Goal: Transaction & Acquisition: Register for event/course

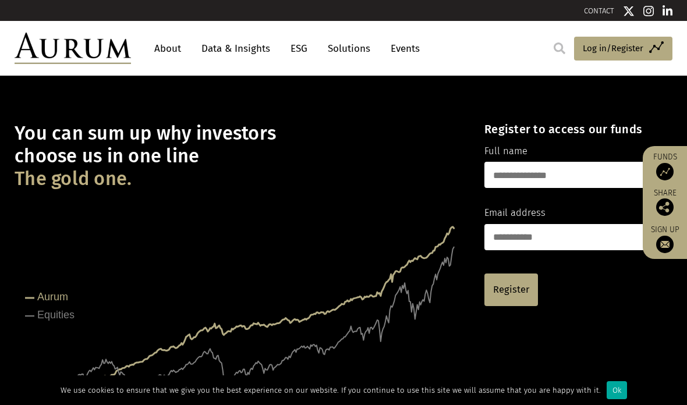
click at [562, 163] on input "text" at bounding box center [568, 175] width 169 height 26
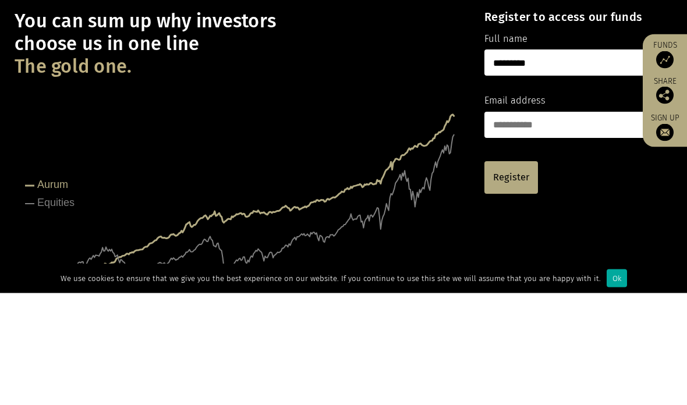
type input "*********"
click at [558, 224] on input "email" at bounding box center [568, 237] width 169 height 26
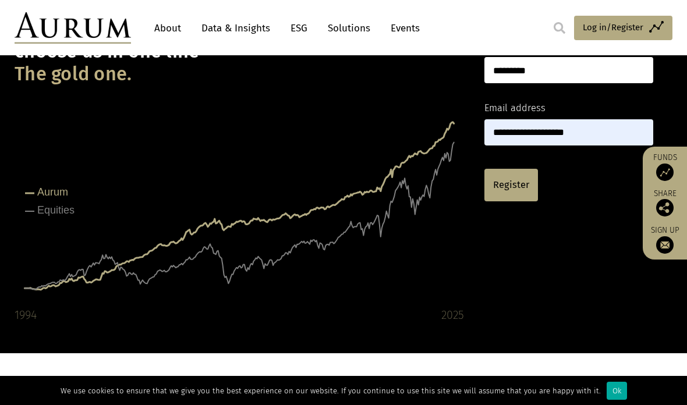
click at [605, 127] on input "**********" at bounding box center [568, 132] width 169 height 26
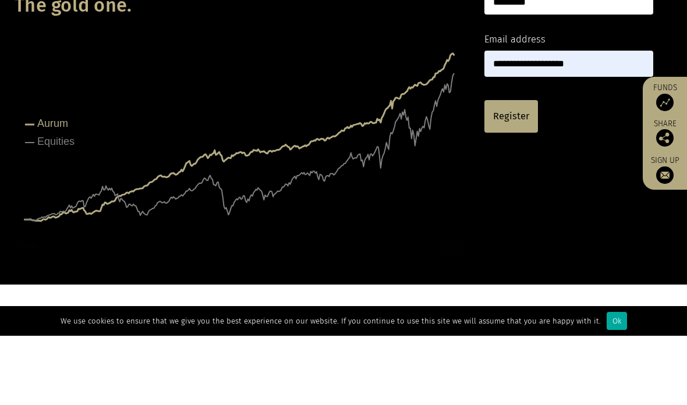
click at [542, 120] on input "**********" at bounding box center [568, 133] width 169 height 26
click at [539, 120] on input "**********" at bounding box center [568, 133] width 169 height 26
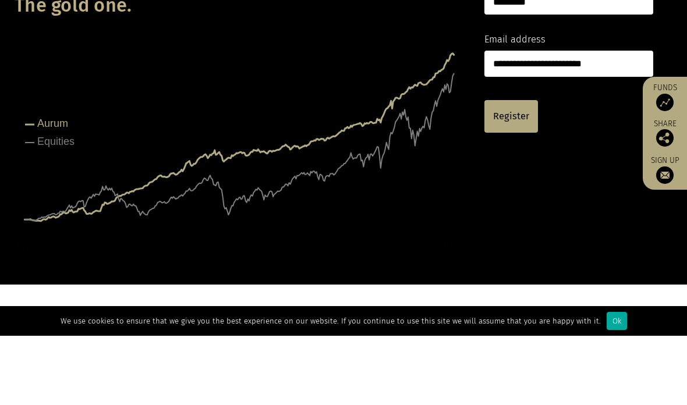
type input "**********"
click at [509, 169] on link "Register" at bounding box center [511, 185] width 54 height 33
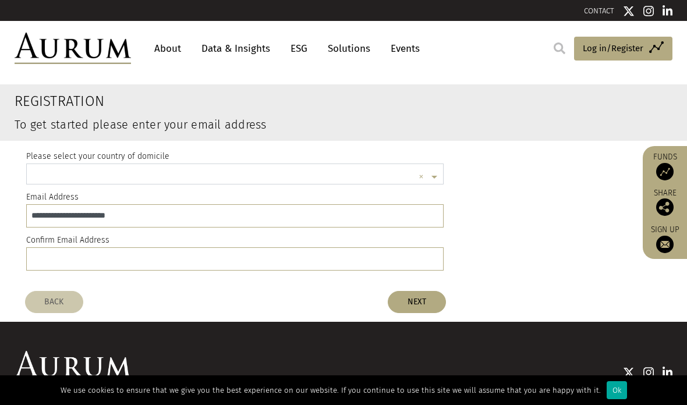
scroll to position [1, 0]
click at [413, 173] on input "text" at bounding box center [223, 177] width 381 height 23
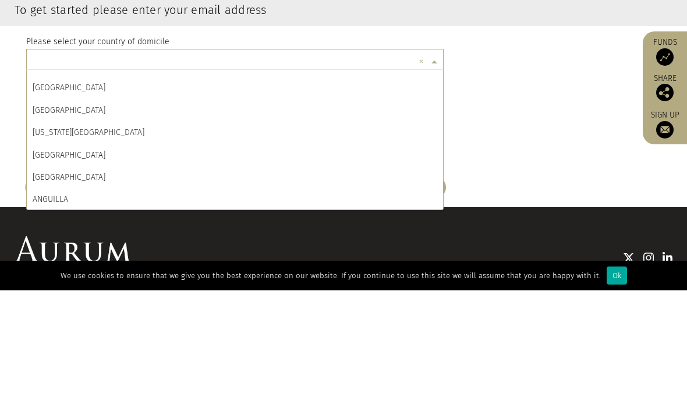
click at [305, 166] on input "text" at bounding box center [223, 177] width 381 height 23
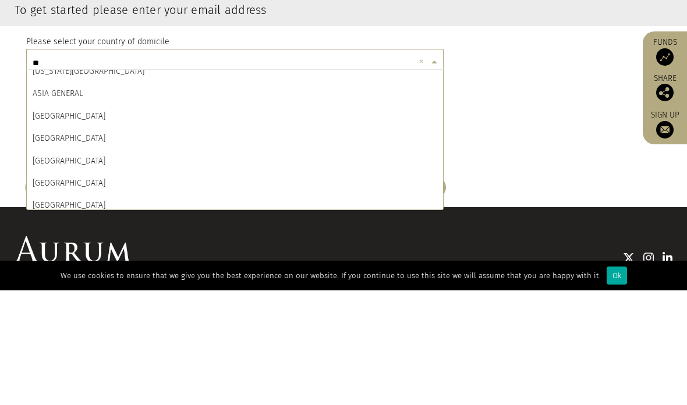
scroll to position [0, 0]
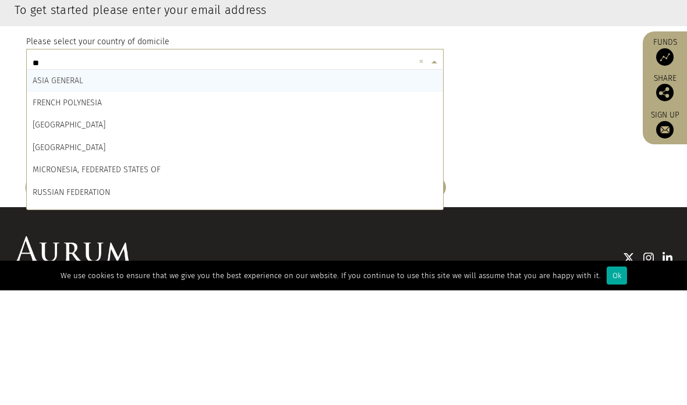
type input "***"
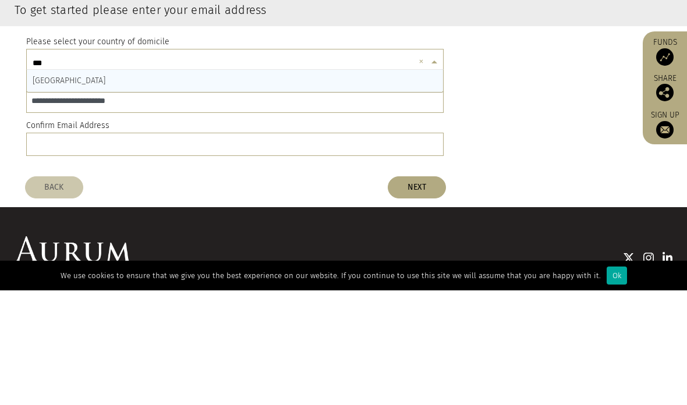
click at [70, 190] on span "SINGAPORE" at bounding box center [69, 195] width 73 height 10
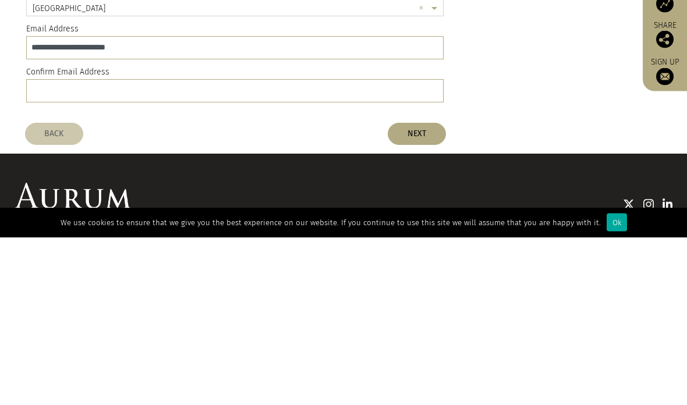
click at [243, 247] on input "email" at bounding box center [234, 258] width 417 height 23
click at [41, 204] on input "**********" at bounding box center [234, 215] width 417 height 23
click at [36, 204] on input "**********" at bounding box center [234, 215] width 417 height 23
click at [40, 204] on input "**********" at bounding box center [234, 215] width 417 height 23
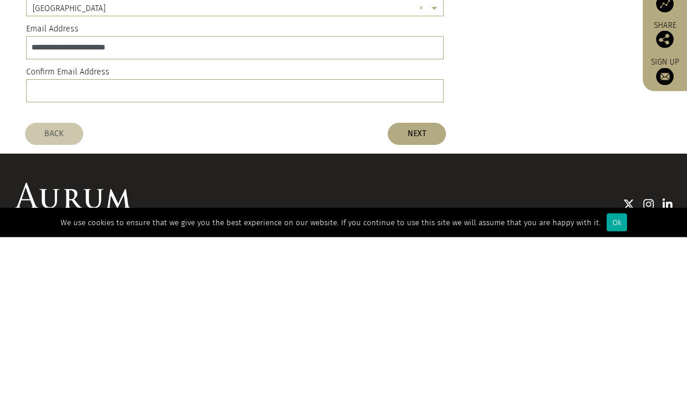
click at [56, 247] on input "email" at bounding box center [234, 258] width 417 height 23
click at [64, 247] on input "email" at bounding box center [234, 258] width 417 height 23
click at [63, 247] on input "email" at bounding box center [234, 258] width 417 height 23
paste input "**********"
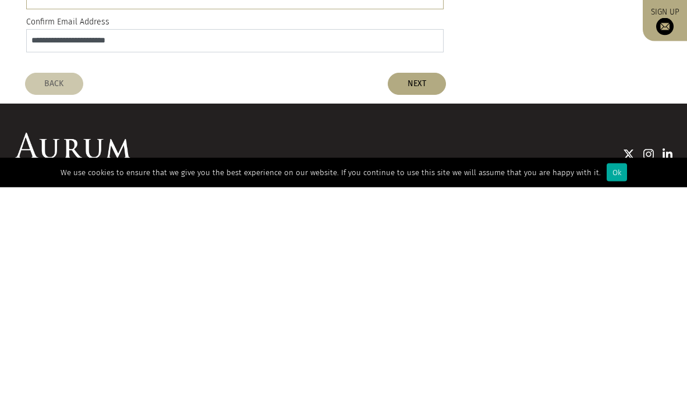
type input "**********"
click at [426, 291] on button "NEXT" at bounding box center [417, 302] width 58 height 22
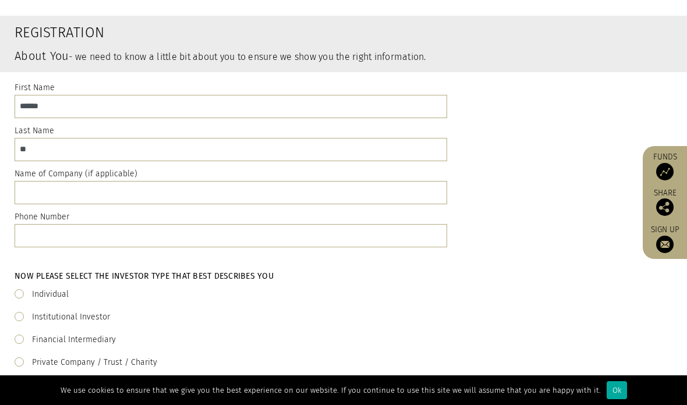
scroll to position [82, 0]
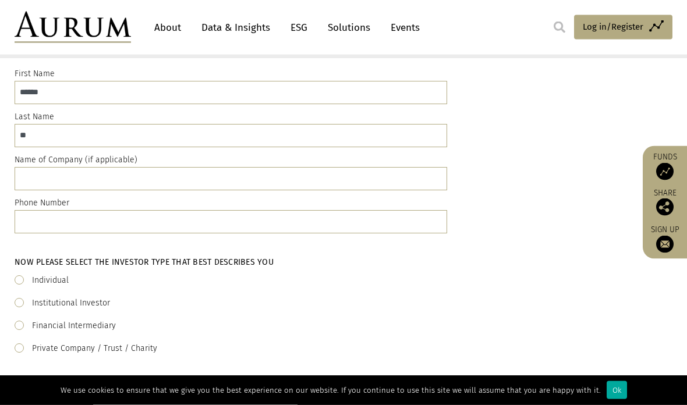
click at [23, 278] on span at bounding box center [19, 280] width 9 height 9
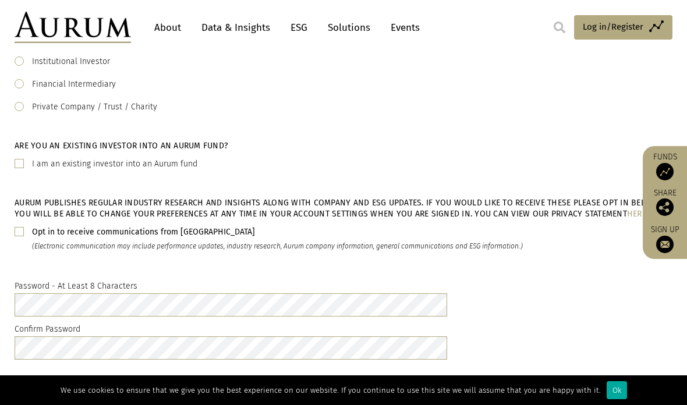
scroll to position [327, 0]
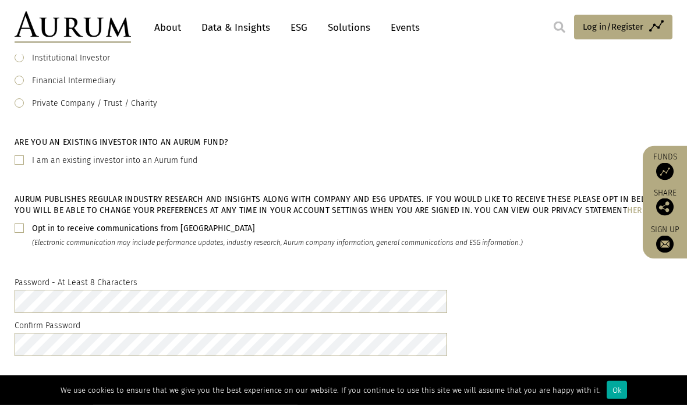
click at [17, 235] on div "Opt in to receive communications from Aurum (Electronic communication may inclu…" at bounding box center [343, 236] width 657 height 28
click at [16, 225] on span at bounding box center [19, 227] width 9 height 9
click at [416, 394] on button "NEXT" at bounding box center [417, 387] width 58 height 22
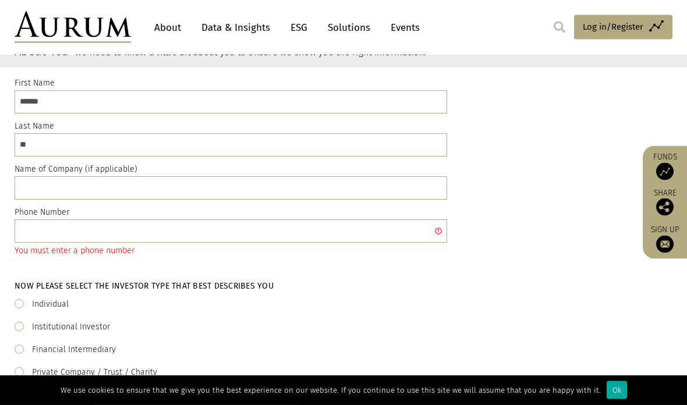
click at [326, 234] on input "text" at bounding box center [231, 231] width 432 height 23
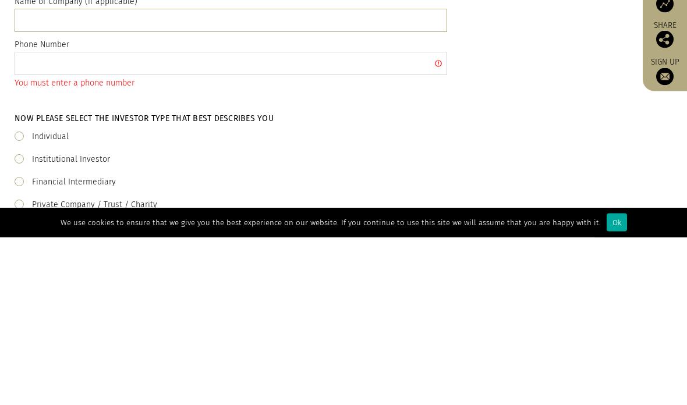
type input "********"
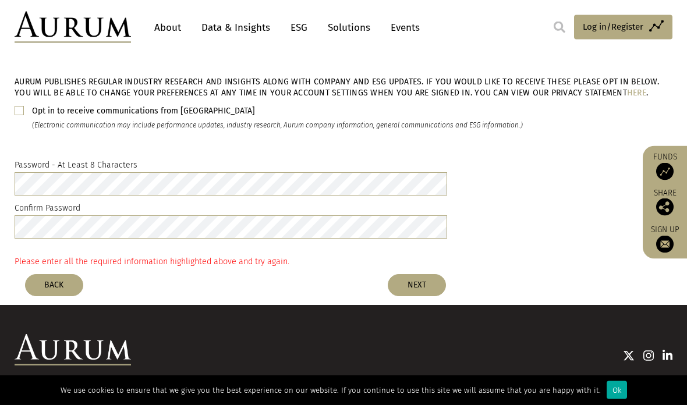
scroll to position [465, 0]
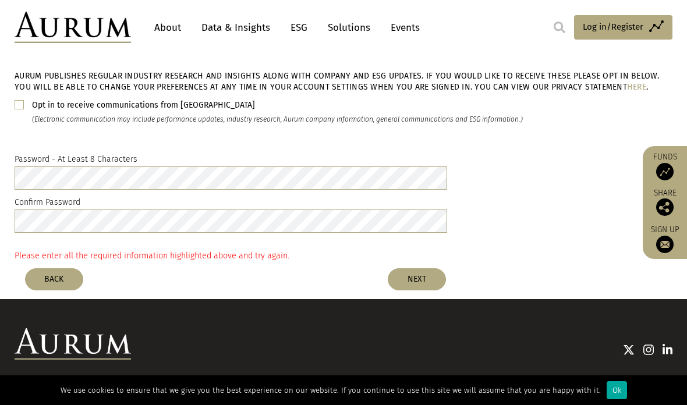
click at [418, 281] on button "NEXT" at bounding box center [417, 279] width 58 height 22
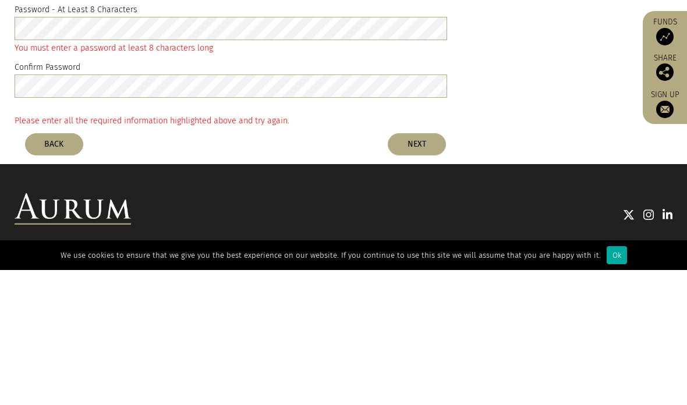
click at [430, 268] on button "NEXT" at bounding box center [417, 279] width 58 height 22
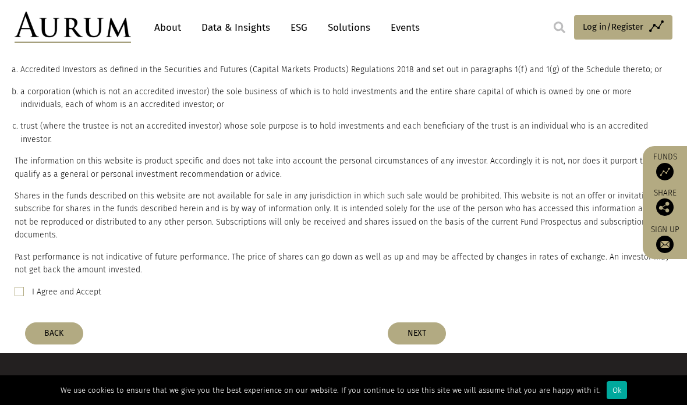
scroll to position [210, 0]
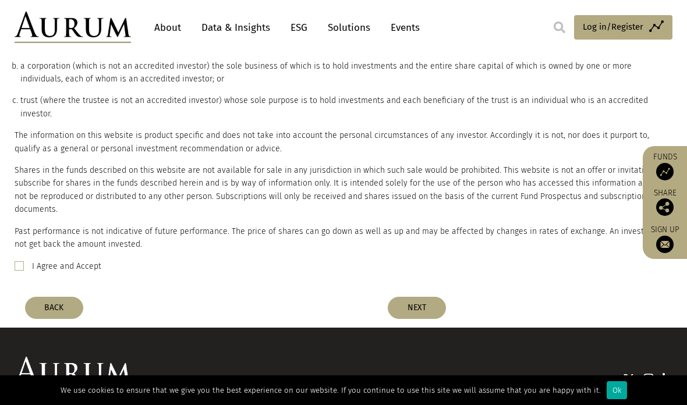
click at [32, 259] on label "I Agree and Accept" at bounding box center [66, 266] width 69 height 14
click at [422, 297] on button "NEXT" at bounding box center [417, 308] width 58 height 22
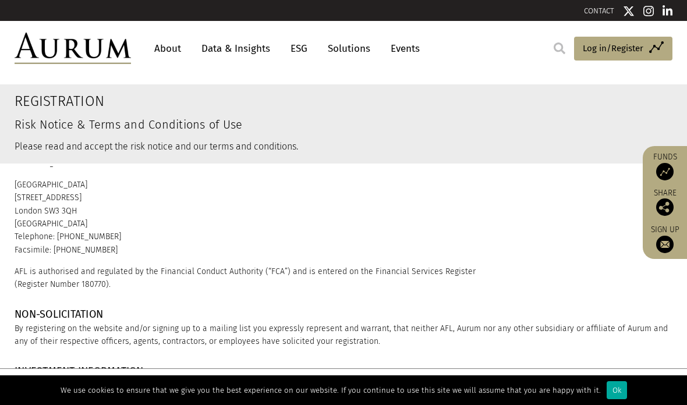
scroll to position [70, 0]
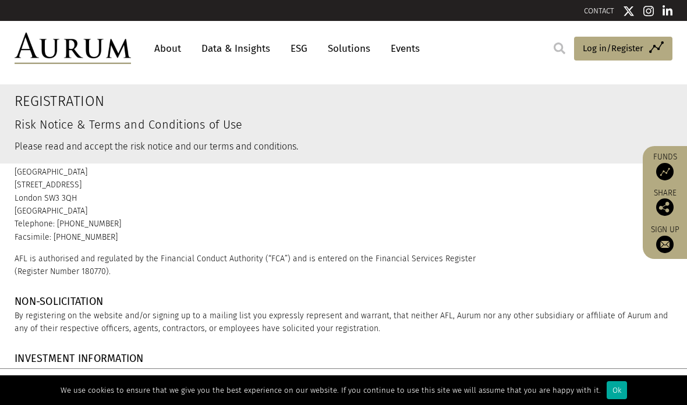
click at [28, 402] on div "Please check here to confirm your consent that we may process your personal dat…" at bounding box center [343, 405] width 687 height 66
click at [23, 402] on div "Please check here to confirm your consent that we may process your personal dat…" at bounding box center [343, 405] width 687 height 66
click at [16, 392] on span at bounding box center [19, 386] width 9 height 9
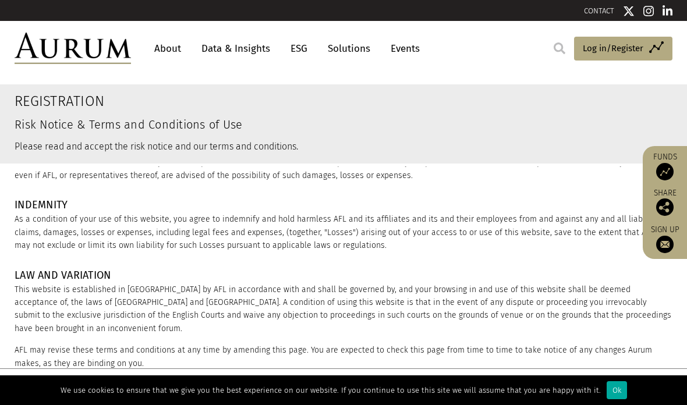
scroll to position [1539, 0]
click at [614, 399] on div "Ok" at bounding box center [616, 390] width 20 height 18
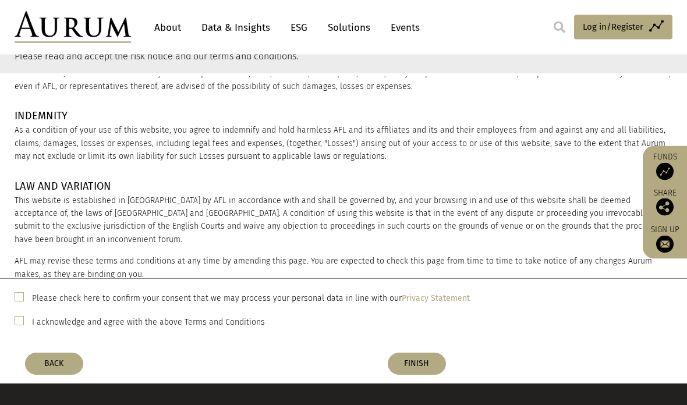
scroll to position [90, 0]
click at [20, 325] on span at bounding box center [19, 320] width 9 height 9
click at [421, 375] on button "FINISH" at bounding box center [417, 364] width 58 height 22
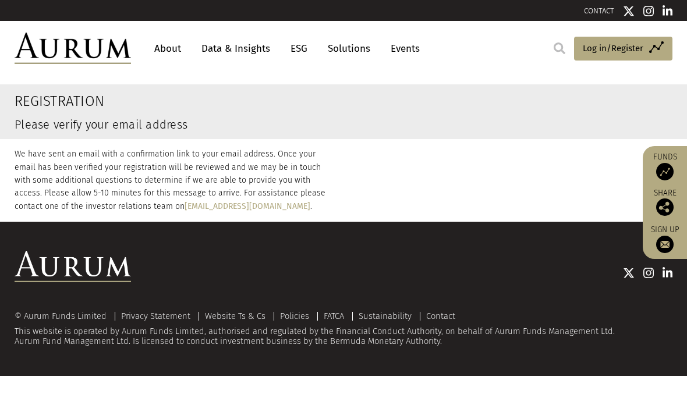
scroll to position [0, 0]
click at [170, 54] on link "About" at bounding box center [167, 49] width 38 height 22
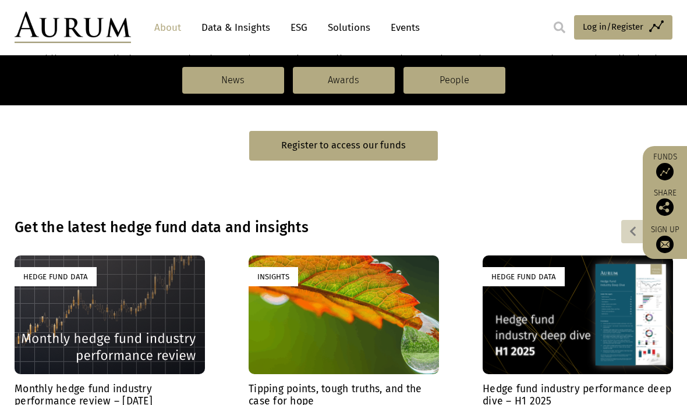
scroll to position [712, 0]
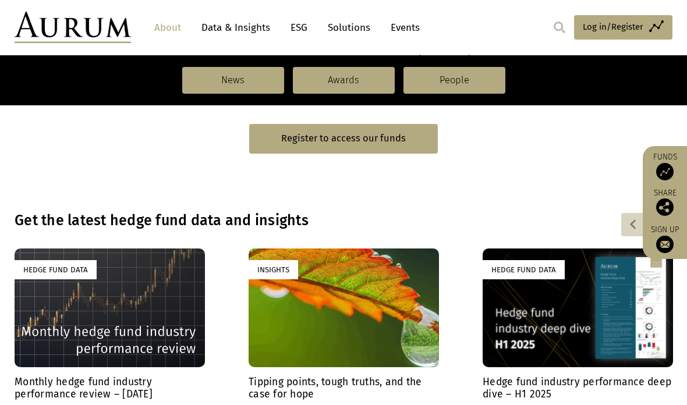
click at [660, 180] on img at bounding box center [664, 171] width 17 height 17
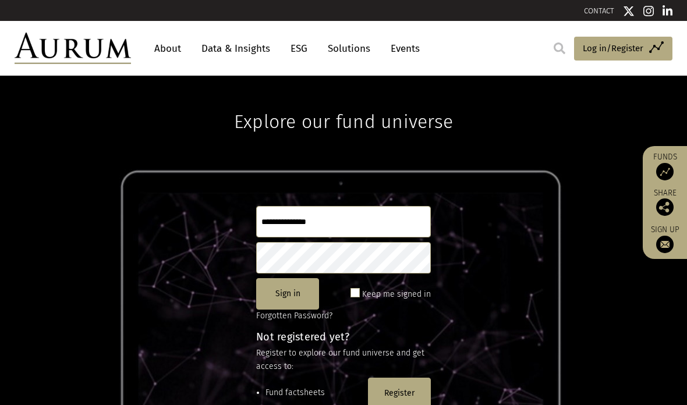
click at [239, 56] on link "Data & Insights" at bounding box center [235, 49] width 80 height 22
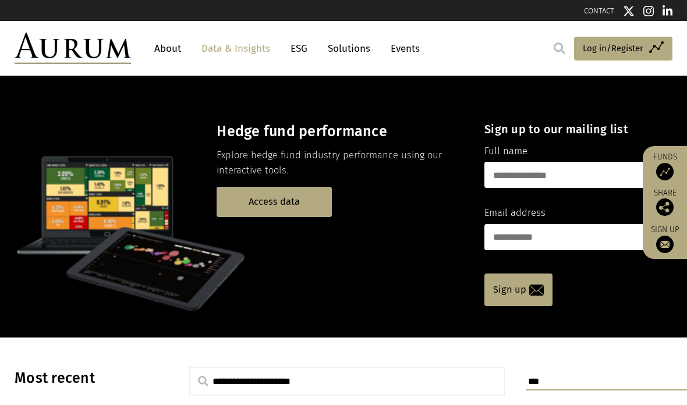
click at [296, 203] on link "Access data" at bounding box center [273, 202] width 115 height 30
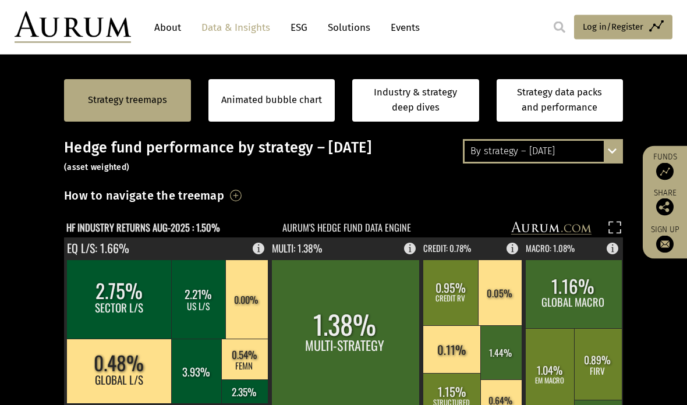
scroll to position [176, 0]
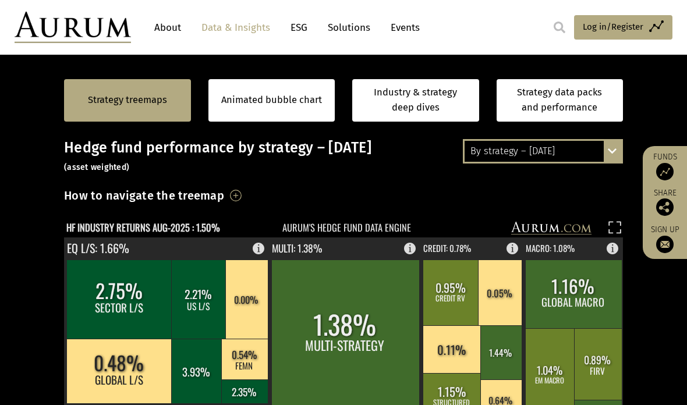
click at [608, 147] on div "By strategy – [DATE] By strategy – [DATE] By strategy – year to date 2016 – [DA…" at bounding box center [543, 151] width 160 height 24
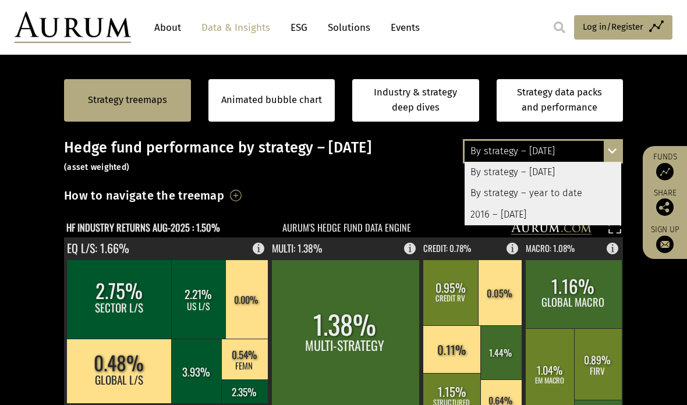
click at [521, 209] on div "2016 – [DATE]" at bounding box center [542, 214] width 157 height 21
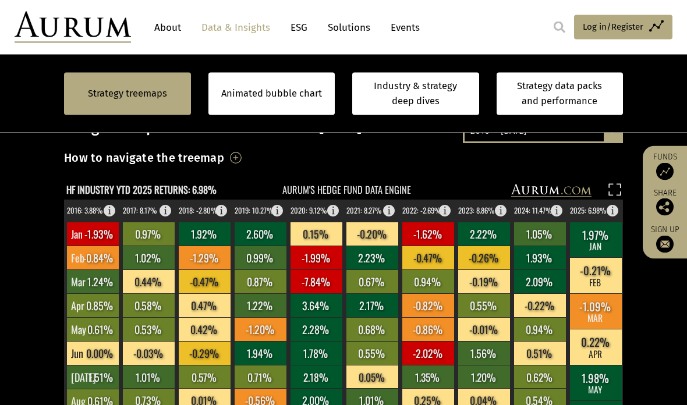
scroll to position [174, 0]
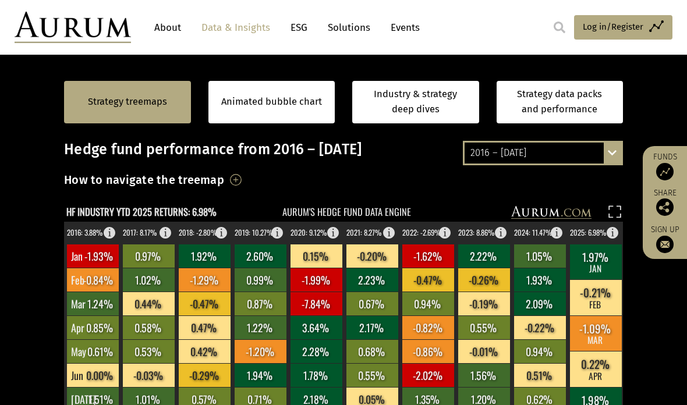
click at [224, 180] on h3 "How to navigate the treemap" at bounding box center [144, 180] width 160 height 20
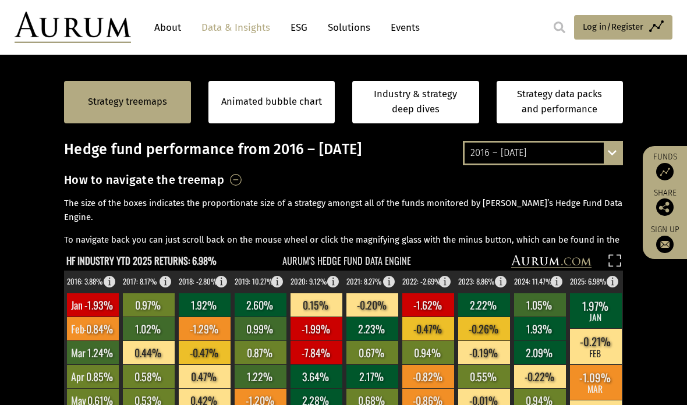
click at [105, 105] on link "Strategy treemaps" at bounding box center [127, 101] width 79 height 15
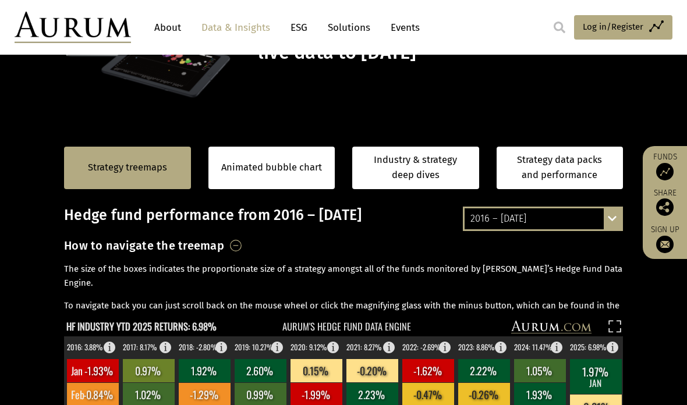
scroll to position [105, 0]
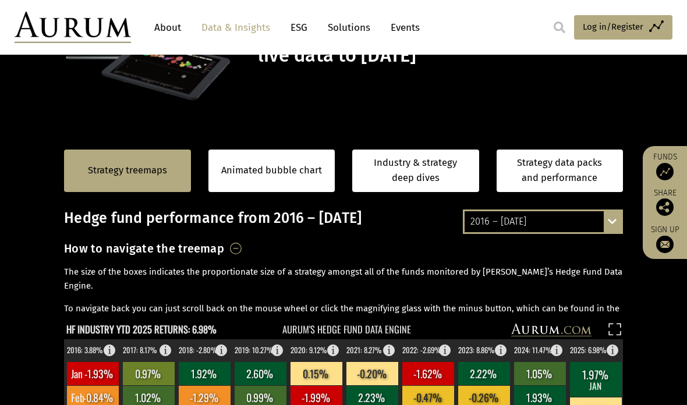
click at [280, 169] on link "Animated bubble chart" at bounding box center [271, 170] width 101 height 15
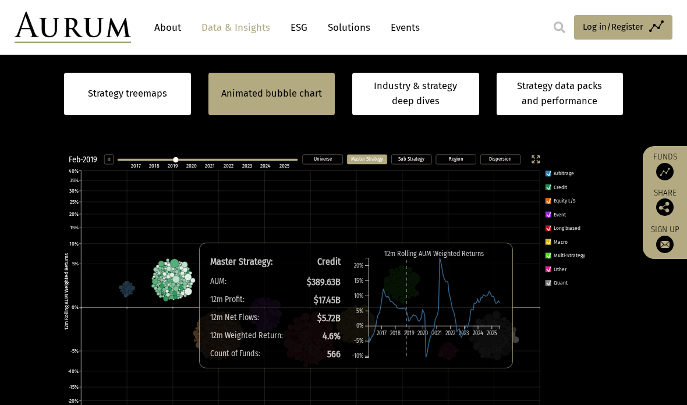
scroll to position [246, 0]
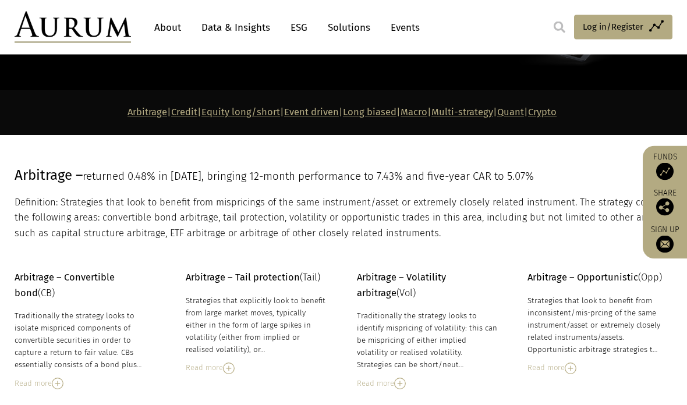
scroll to position [118, 0]
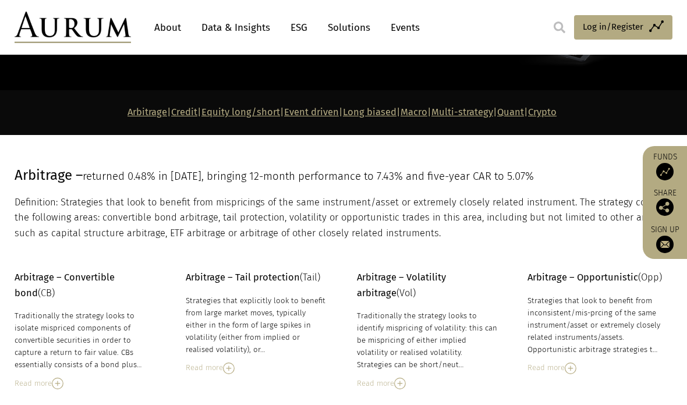
click at [236, 21] on link "Data & Insights" at bounding box center [235, 28] width 80 height 22
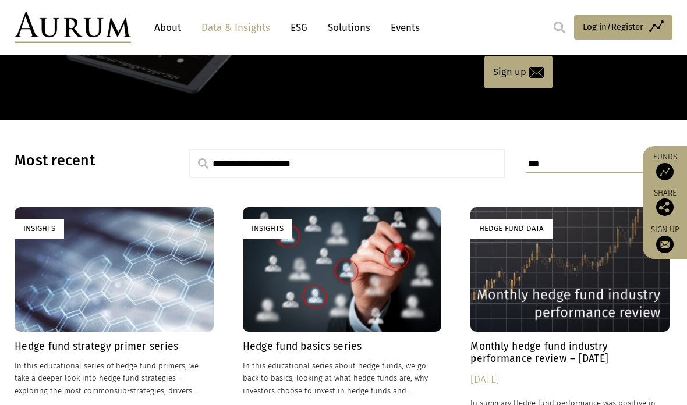
scroll to position [236, 0]
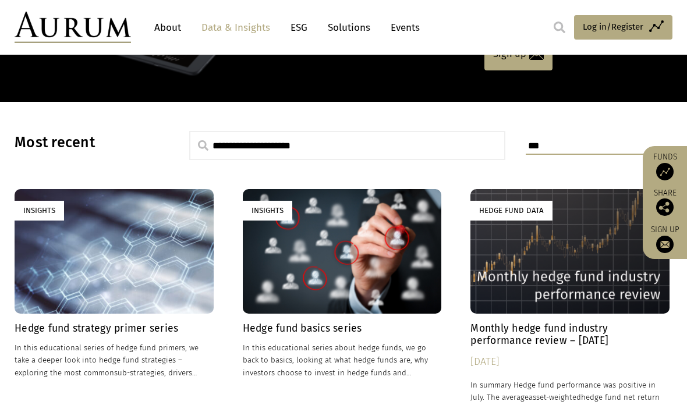
click at [134, 333] on h4 "Hedge fund strategy primer series" at bounding box center [114, 328] width 199 height 12
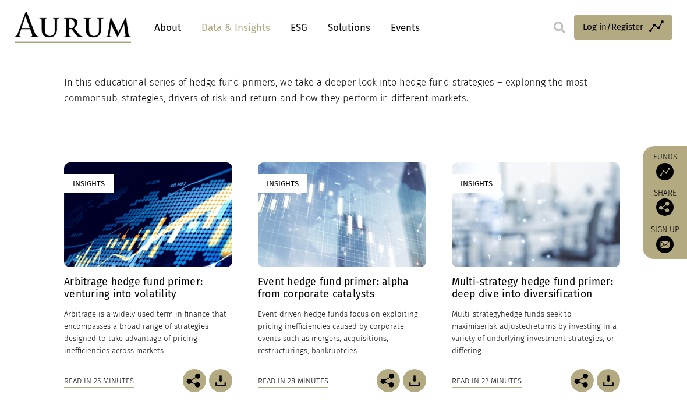
scroll to position [213, 0]
click at [172, 229] on div "Insights" at bounding box center [148, 215] width 168 height 105
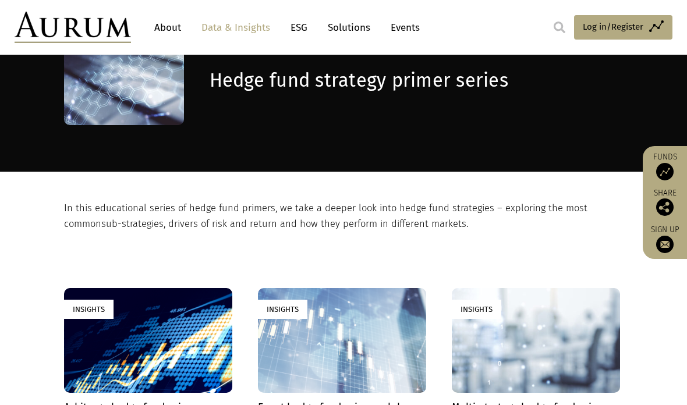
scroll to position [0, 0]
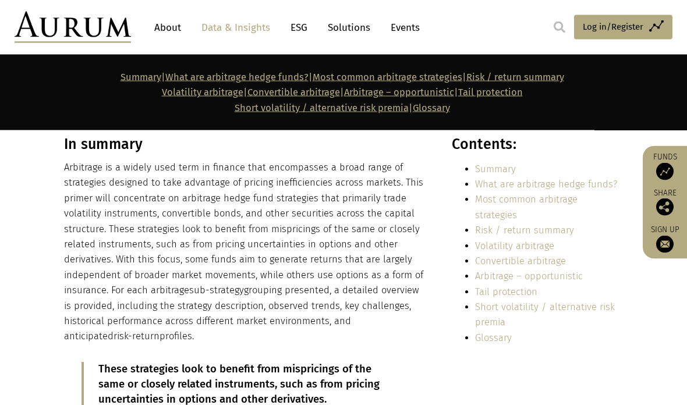
scroll to position [189, 0]
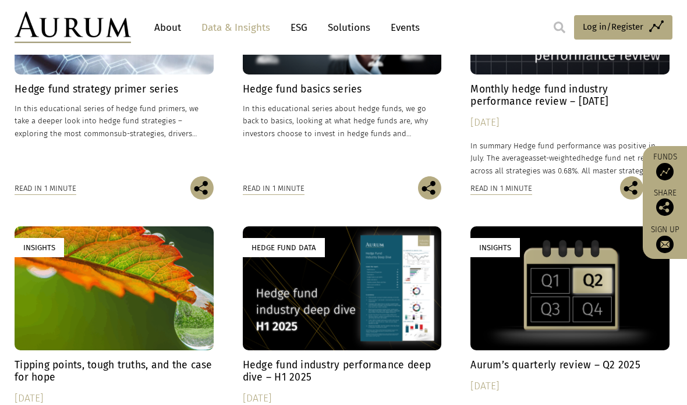
scroll to position [479, 0]
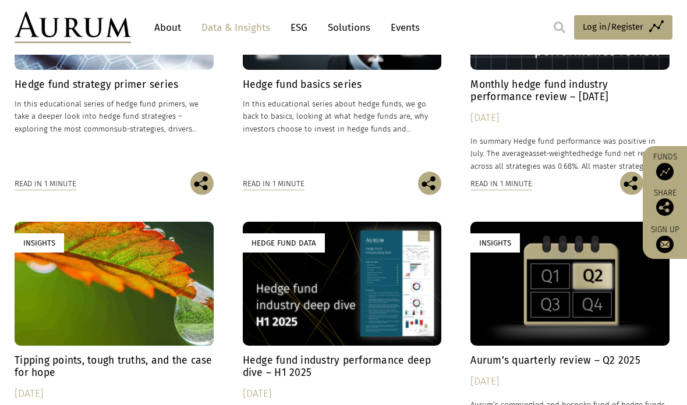
click at [357, 362] on h4 "Hedge fund industry performance deep dive – H1 2025" at bounding box center [342, 366] width 199 height 24
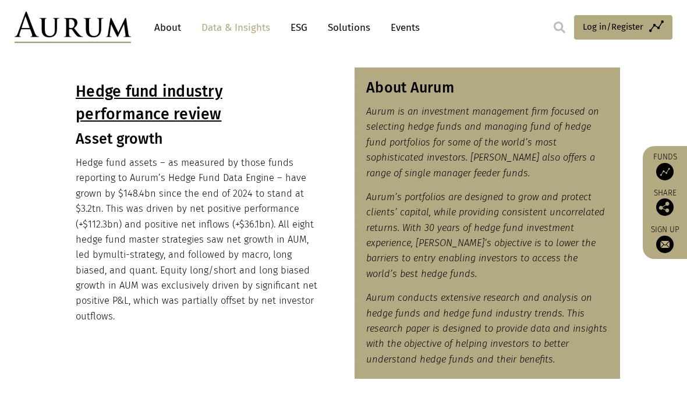
scroll to position [546, 0]
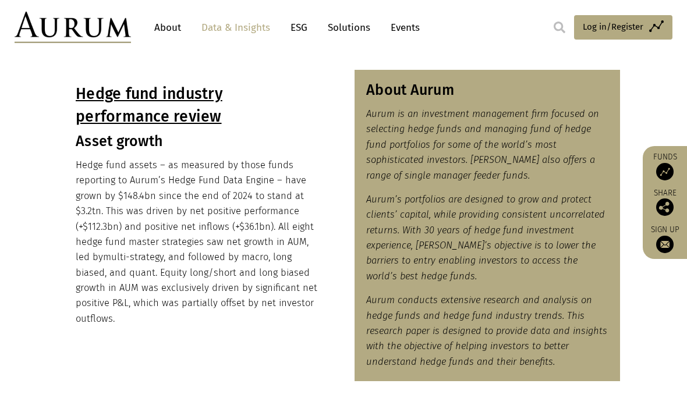
click at [358, 26] on link "Solutions" at bounding box center [349, 28] width 54 height 22
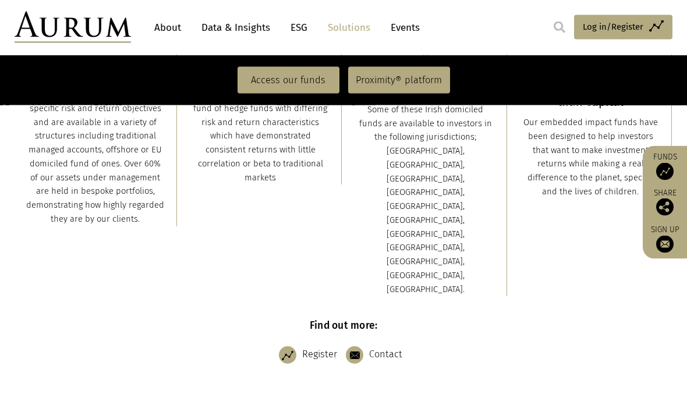
scroll to position [405, 0]
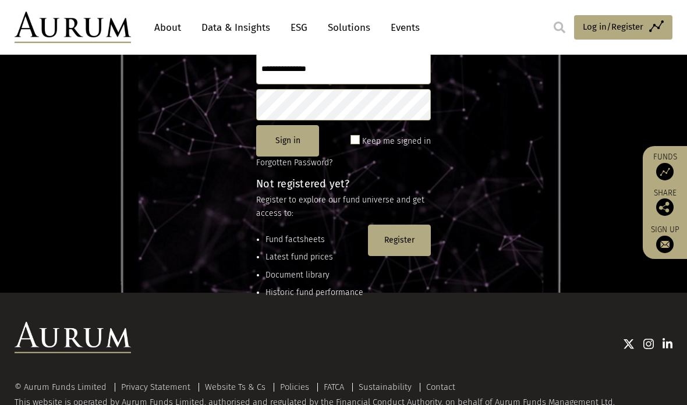
scroll to position [149, 0]
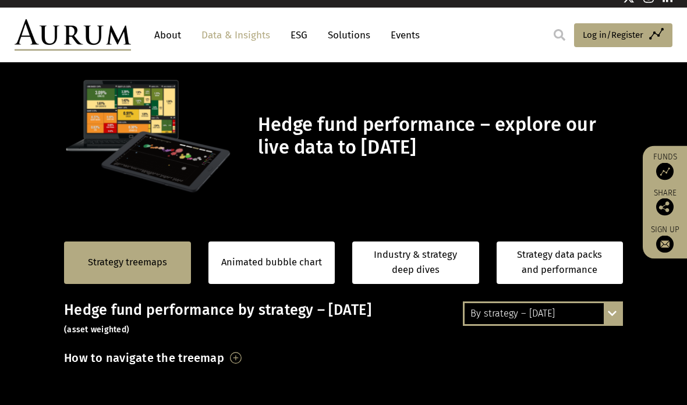
scroll to position [13, 0]
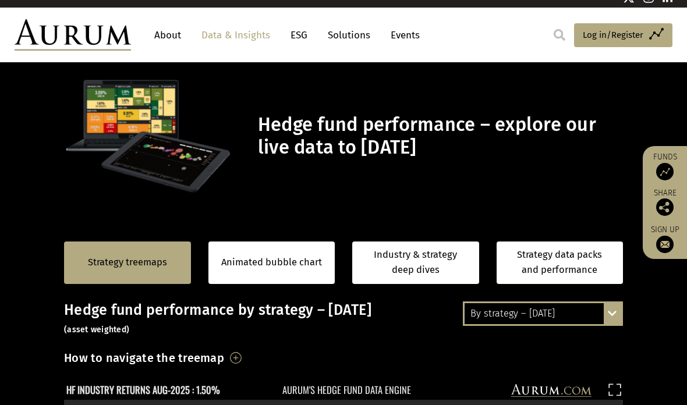
click at [556, 262] on link "Strategy data packs and performance" at bounding box center [559, 262] width 127 height 42
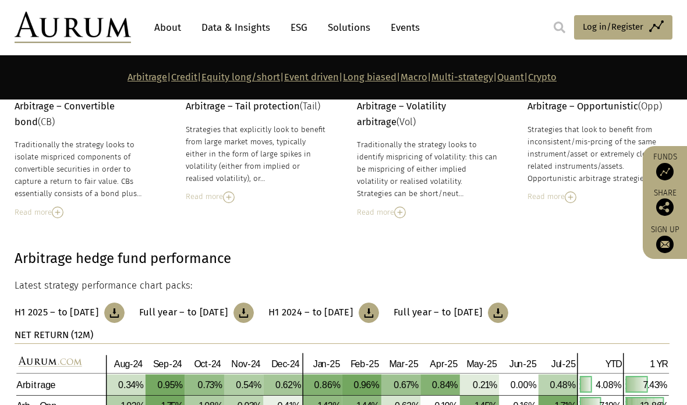
scroll to position [273, 0]
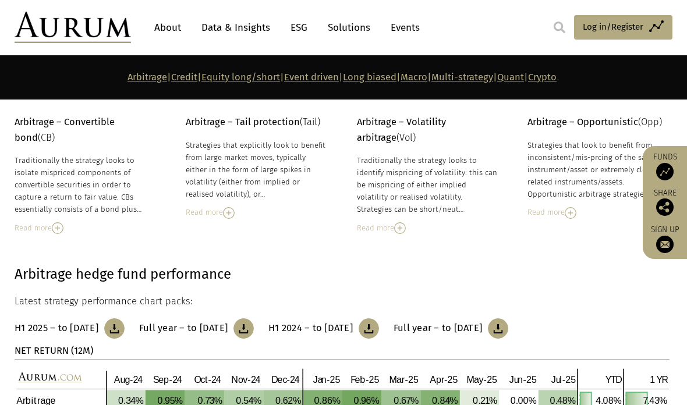
click at [48, 226] on div "Read more" at bounding box center [86, 228] width 142 height 13
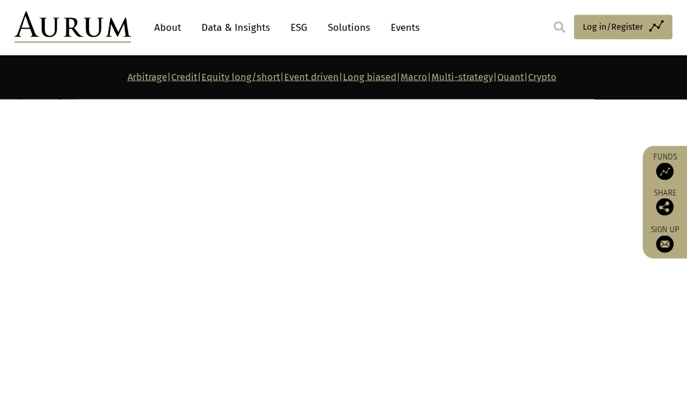
scroll to position [4052, 0]
click at [490, 83] on link "Multi-strategy" at bounding box center [462, 77] width 62 height 11
click at [492, 82] on link "Multi-strategy" at bounding box center [462, 77] width 62 height 11
click at [487, 79] on link "Multi-strategy" at bounding box center [462, 77] width 62 height 11
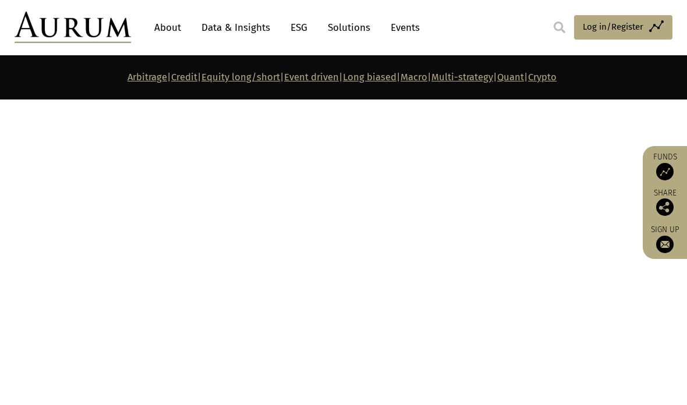
click at [556, 80] on link "Crypto" at bounding box center [542, 77] width 29 height 11
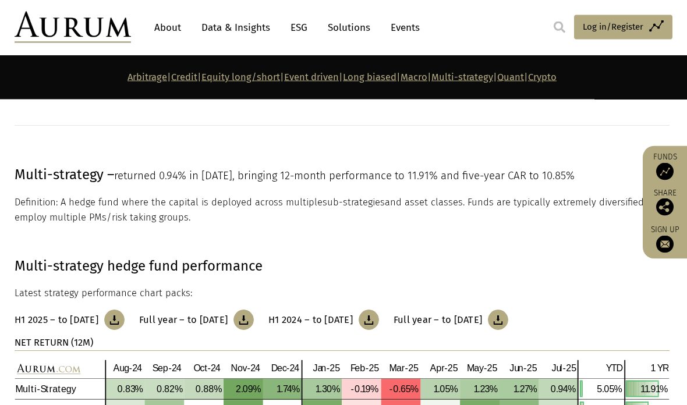
scroll to position [4634, 0]
click at [125, 310] on img at bounding box center [114, 320] width 20 height 20
